Goal: Information Seeking & Learning: Learn about a topic

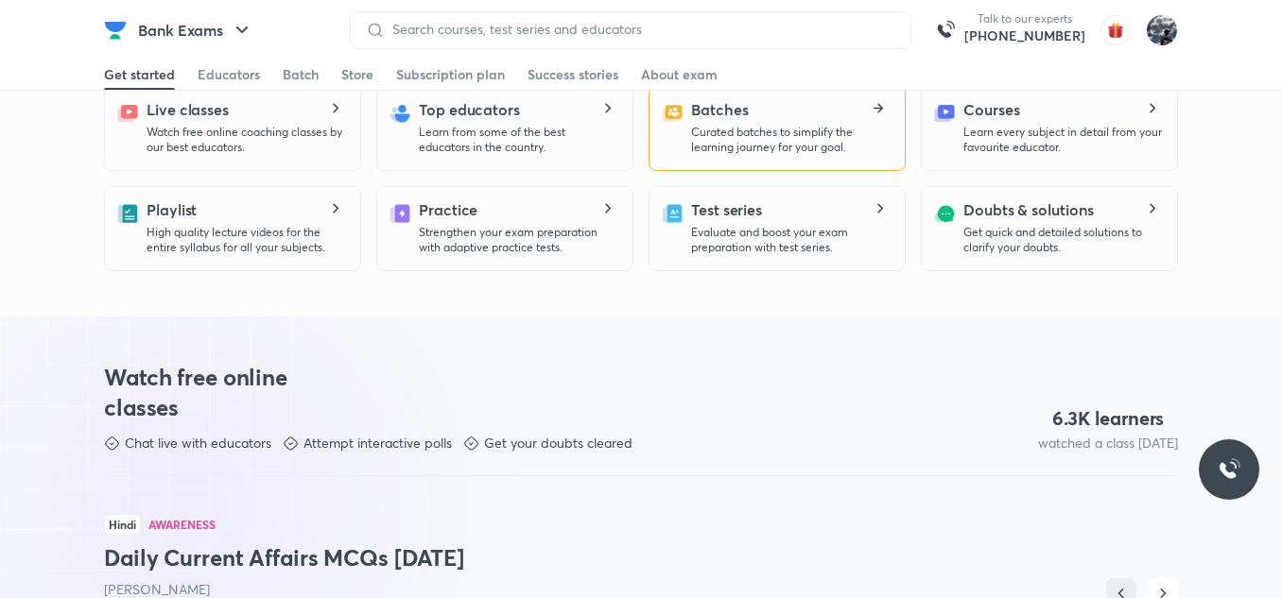
scroll to position [284, 0]
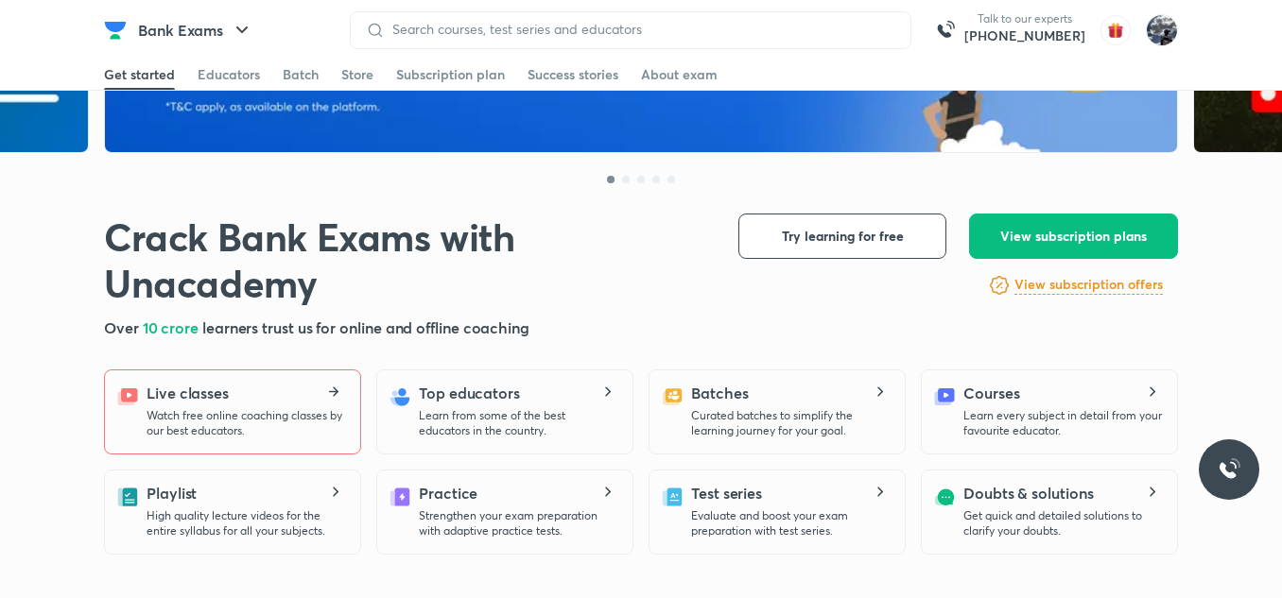
click at [259, 427] on p "Watch free online coaching classes by our best educators." at bounding box center [246, 423] width 199 height 30
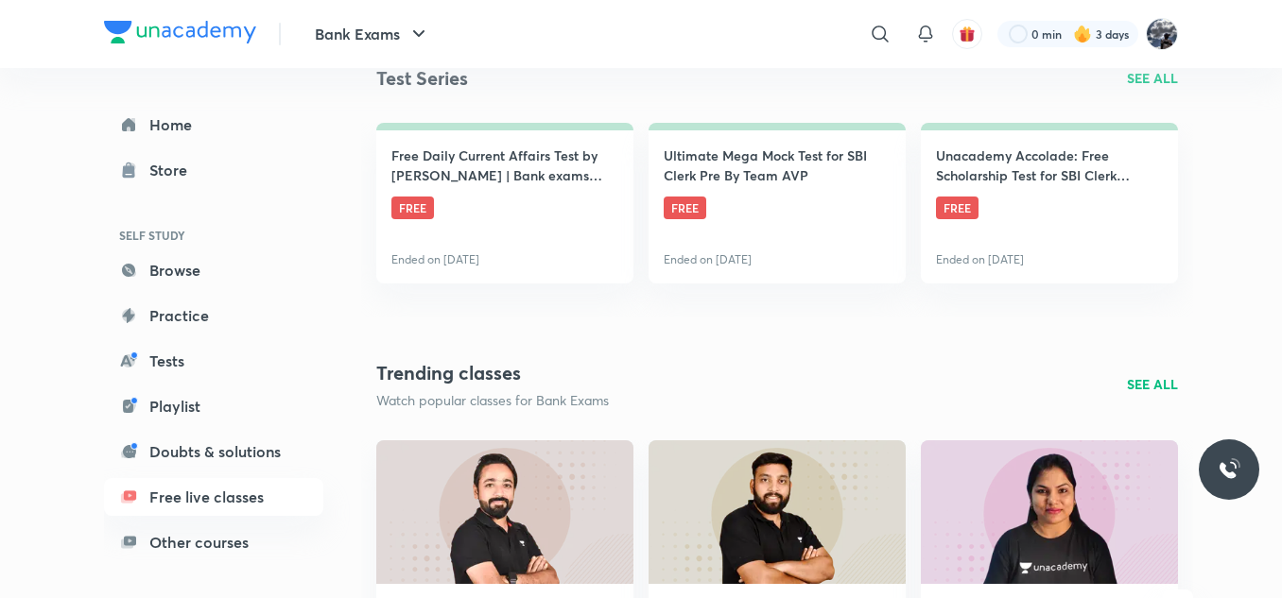
scroll to position [945, 0]
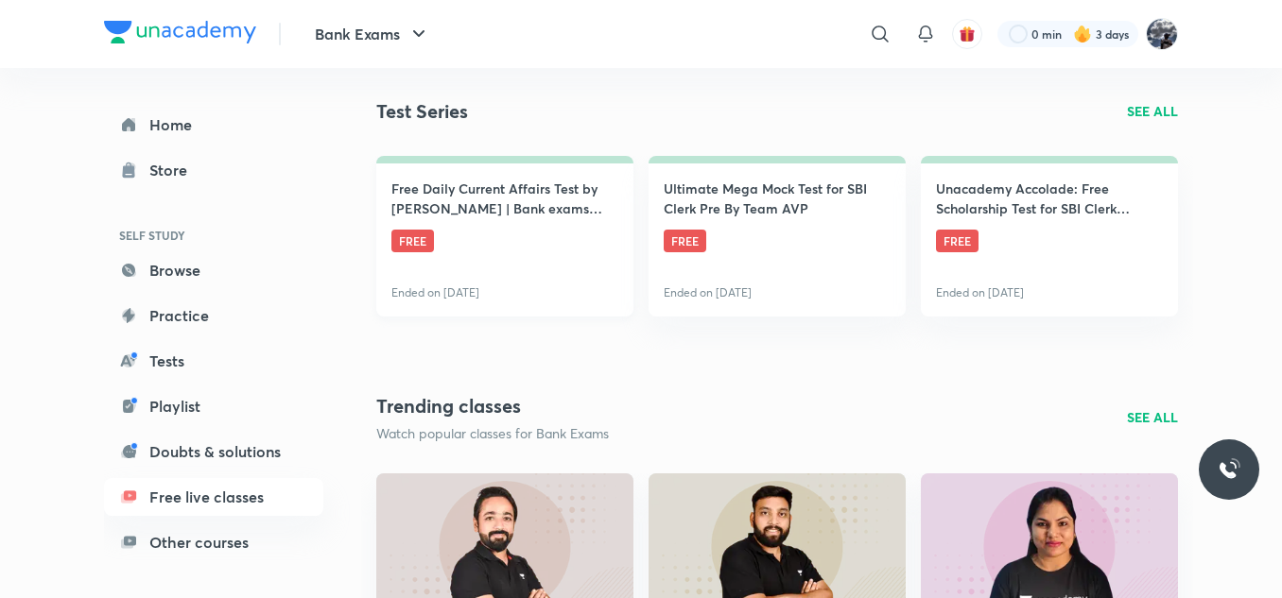
click at [560, 214] on h4 "Free Daily Current Affairs Test by [PERSON_NAME] | Bank exams 2025" at bounding box center [504, 199] width 227 height 40
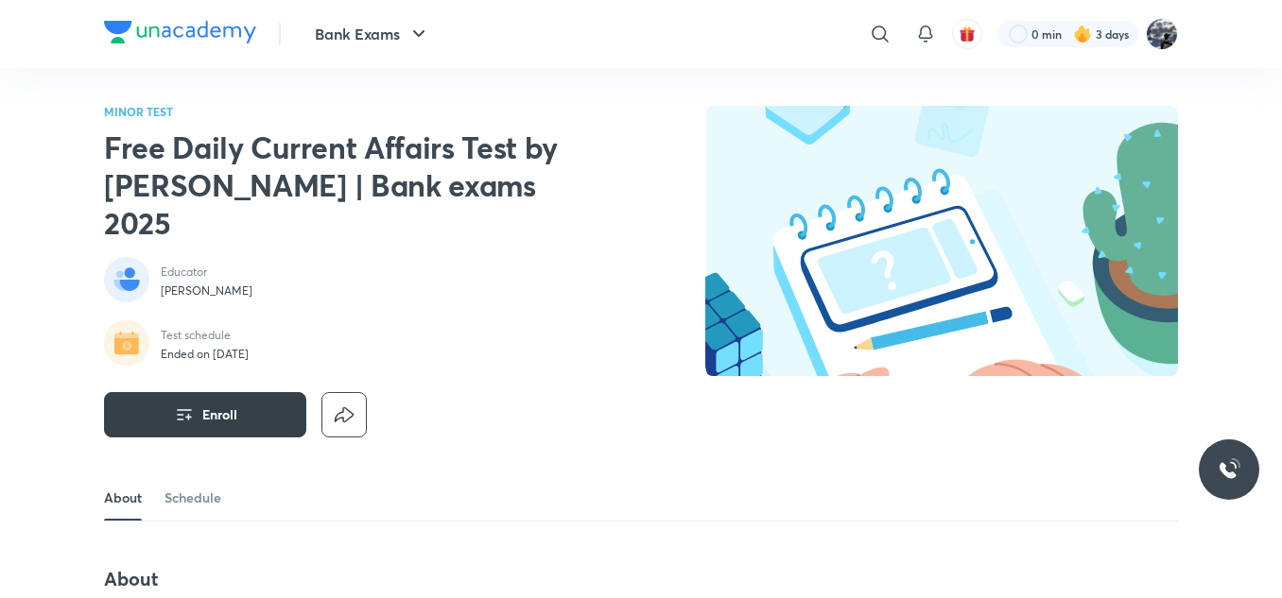
click at [264, 392] on button "Enroll" at bounding box center [205, 414] width 202 height 45
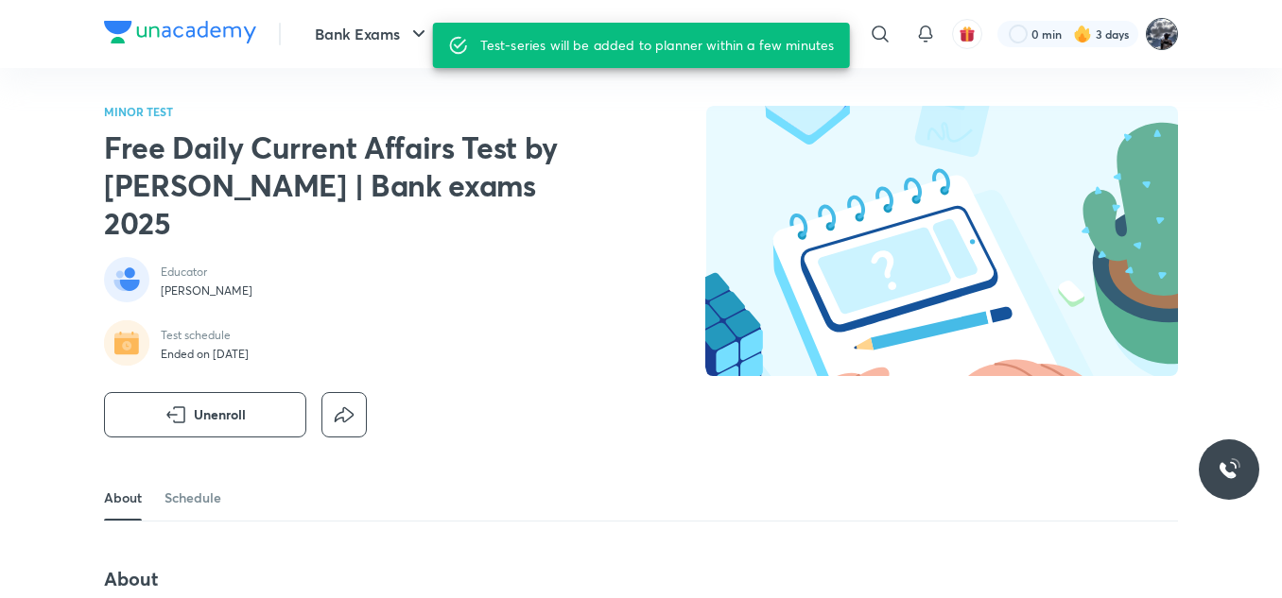
click at [1165, 31] on img at bounding box center [1162, 34] width 32 height 32
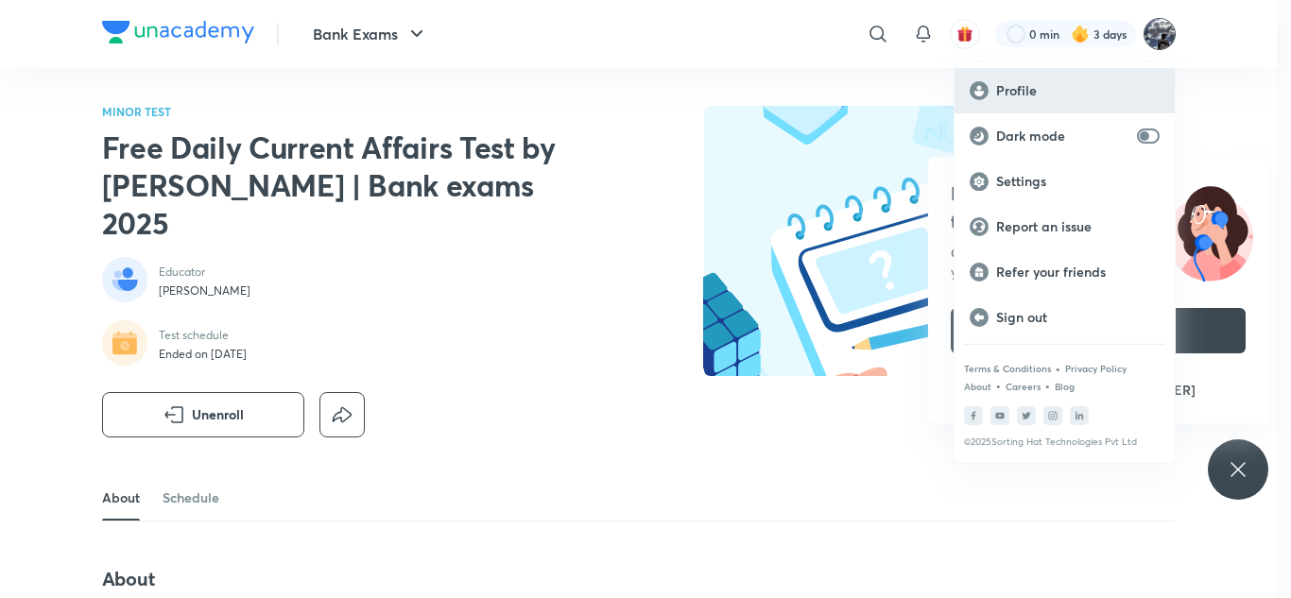
click at [1015, 94] on p "Profile" at bounding box center [1078, 90] width 164 height 17
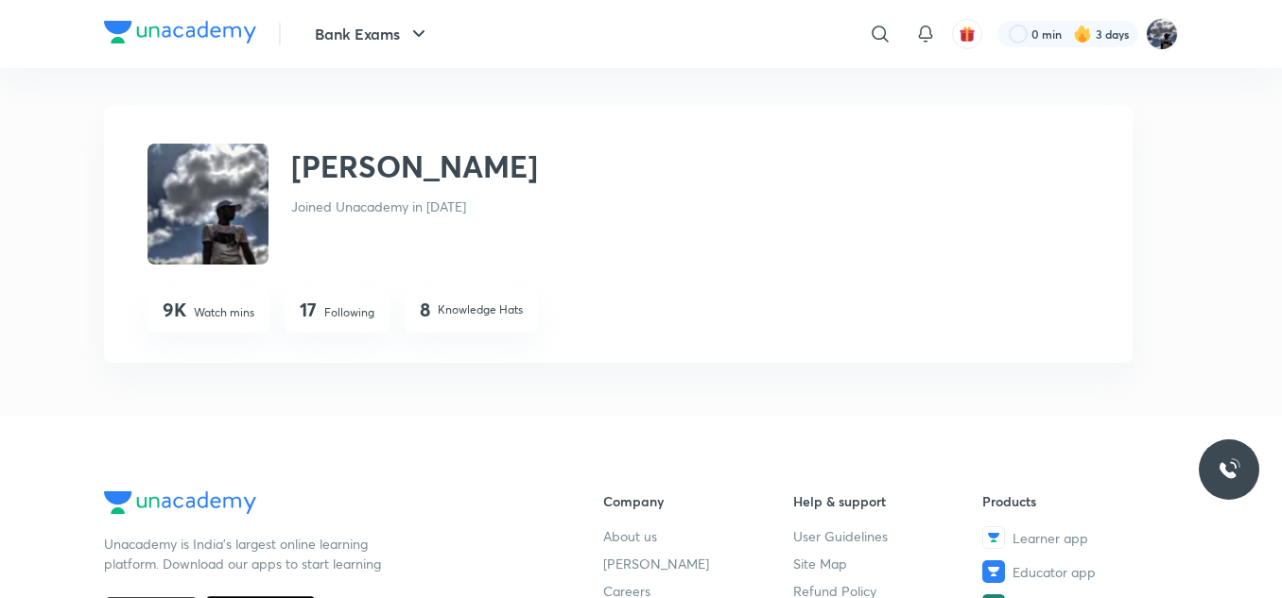
click at [344, 310] on p "Following" at bounding box center [349, 312] width 50 height 17
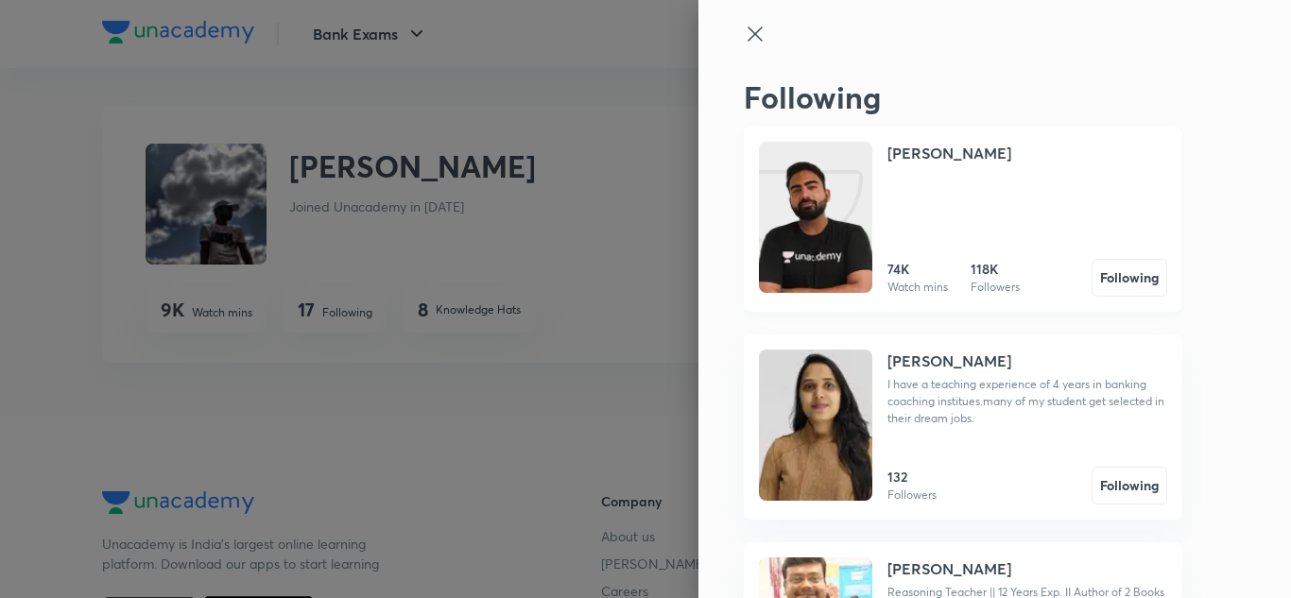
click at [838, 231] on img at bounding box center [815, 236] width 113 height 151
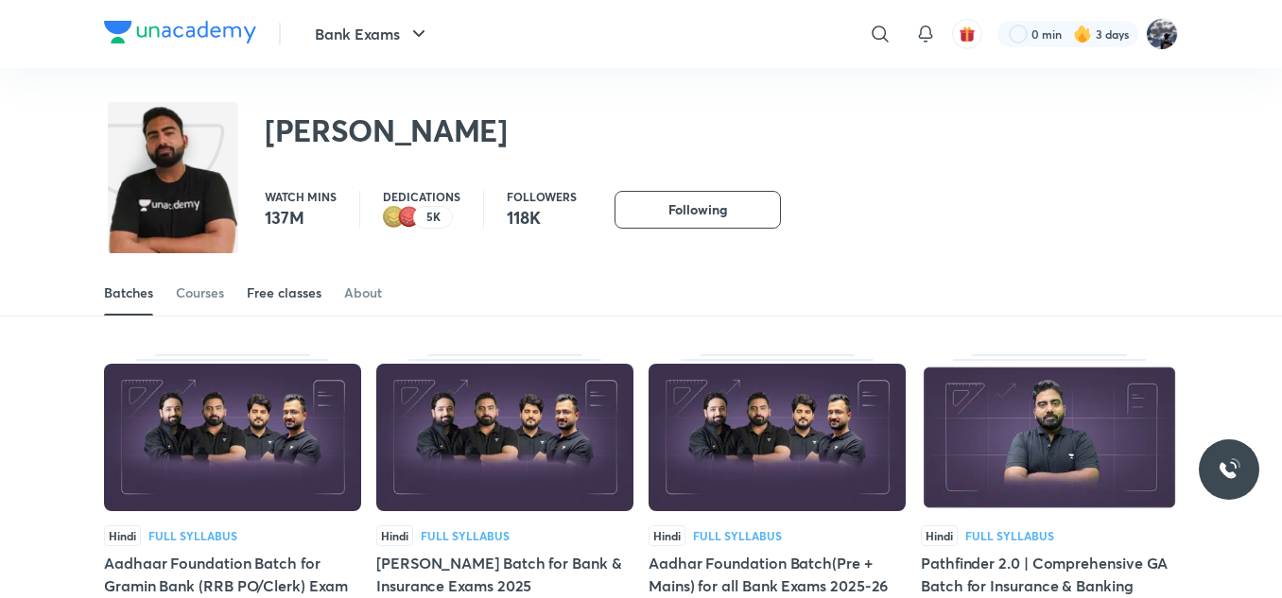
click at [272, 291] on div "Free classes" at bounding box center [284, 293] width 75 height 19
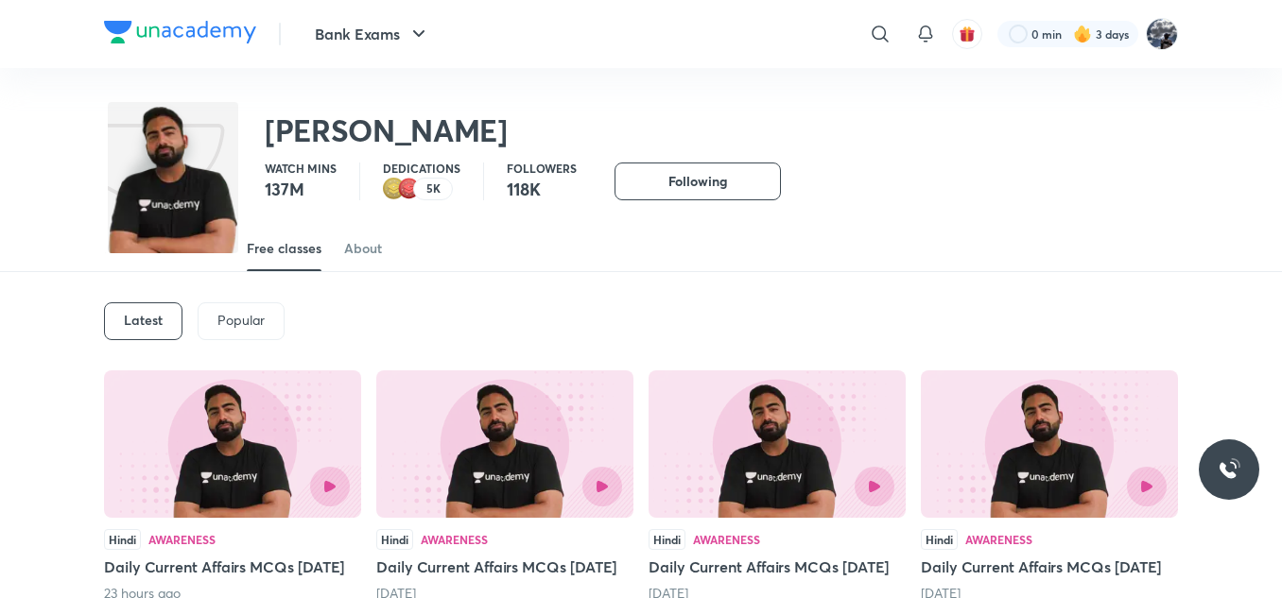
scroll to position [57, 0]
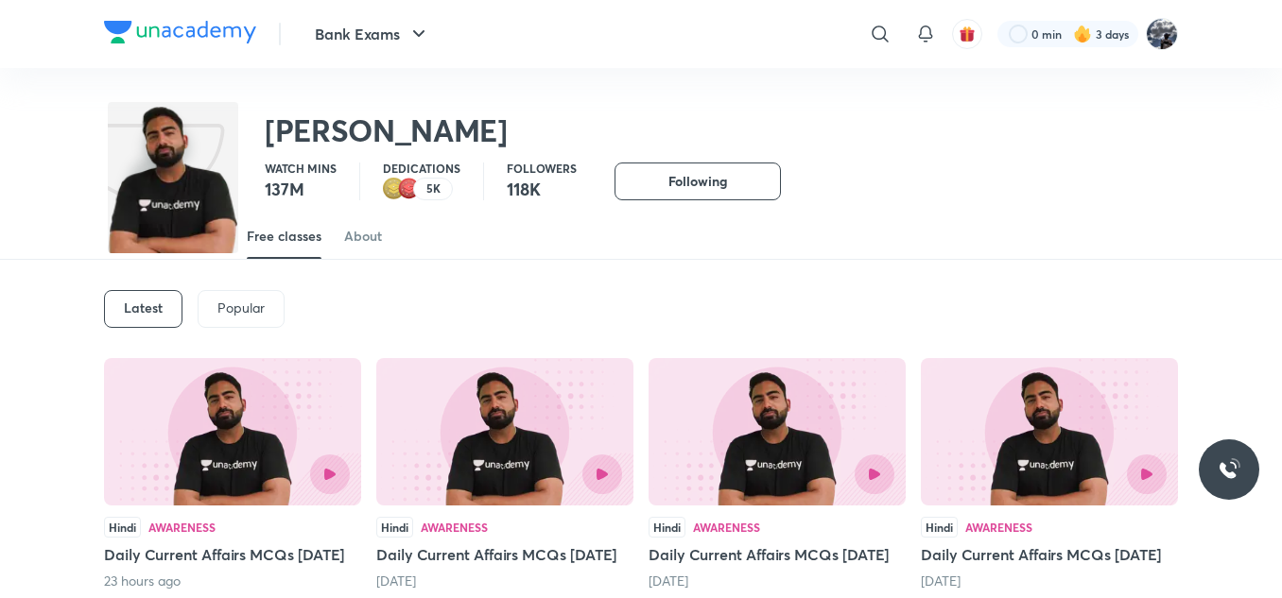
click at [165, 319] on div "Latest" at bounding box center [143, 309] width 78 height 38
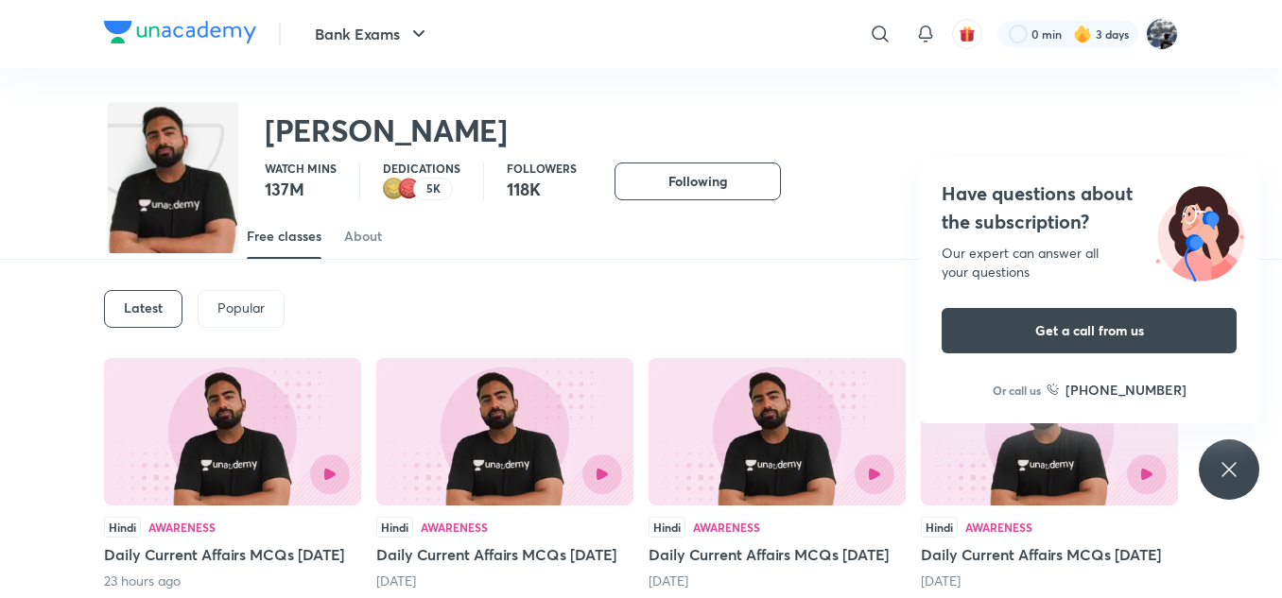
click at [149, 298] on div "Latest" at bounding box center [143, 309] width 78 height 38
click at [234, 309] on p "Popular" at bounding box center [240, 308] width 47 height 15
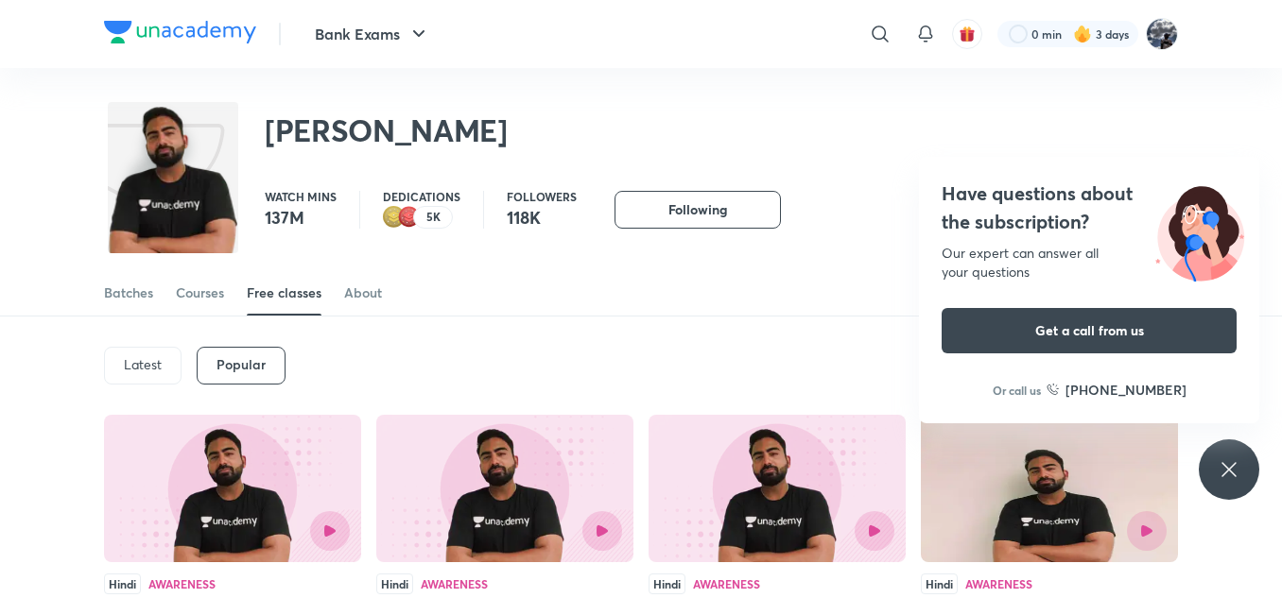
click at [143, 362] on p "Latest" at bounding box center [143, 364] width 38 height 15
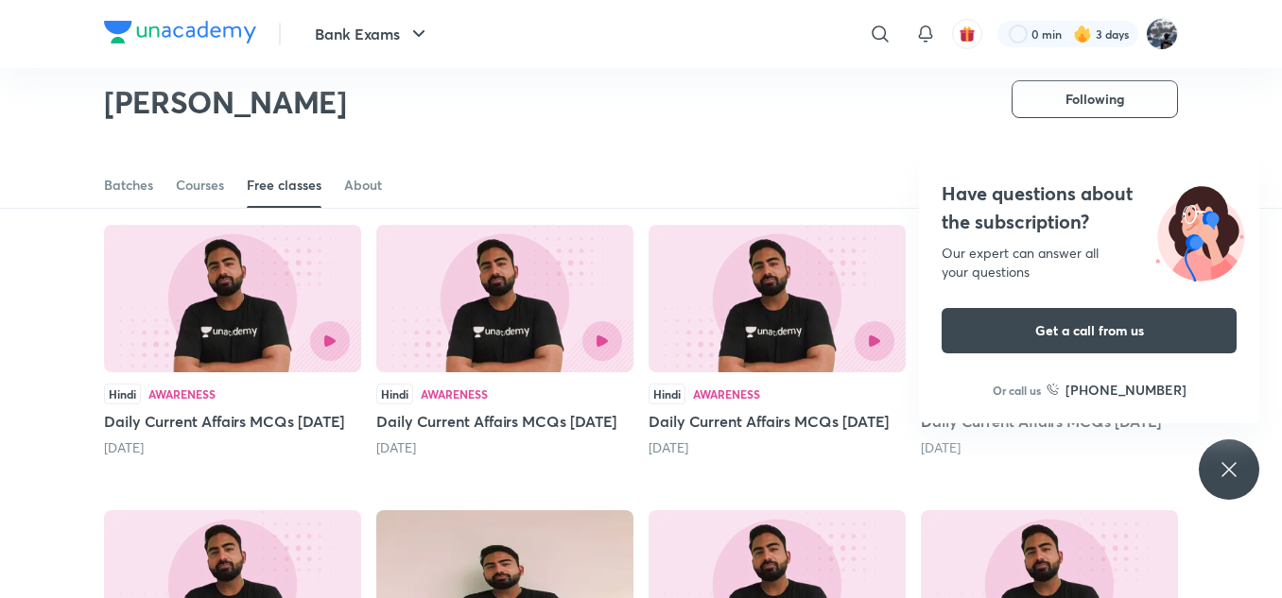
scroll to position [166, 0]
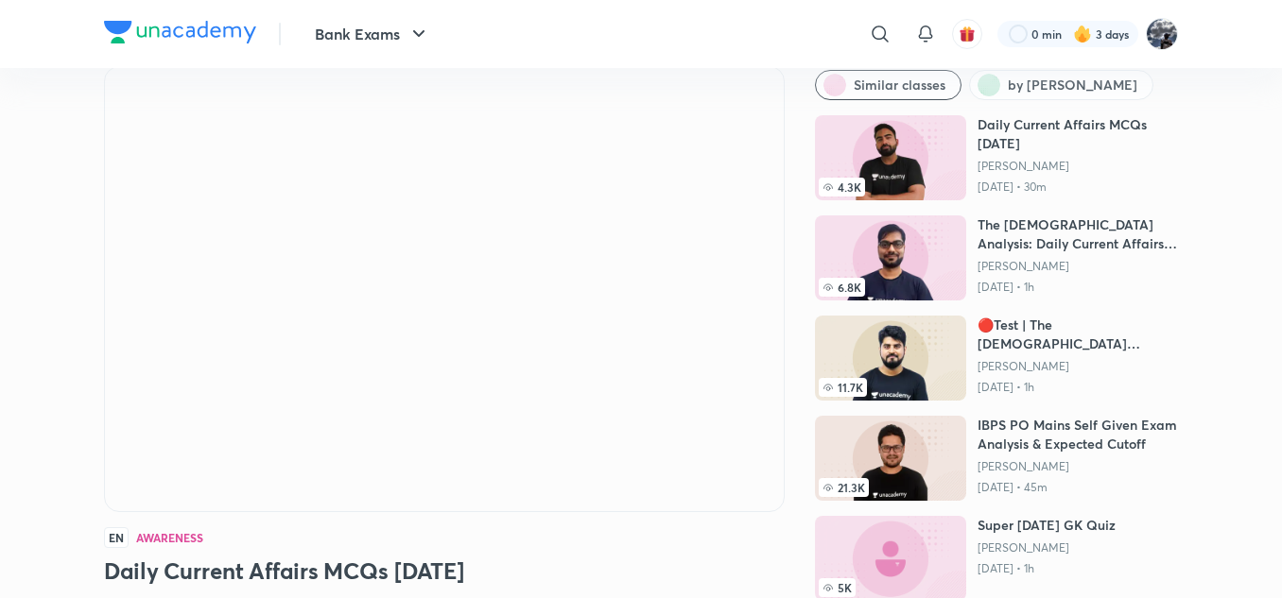
scroll to position [95, 0]
